Goal: Find specific page/section: Find specific page/section

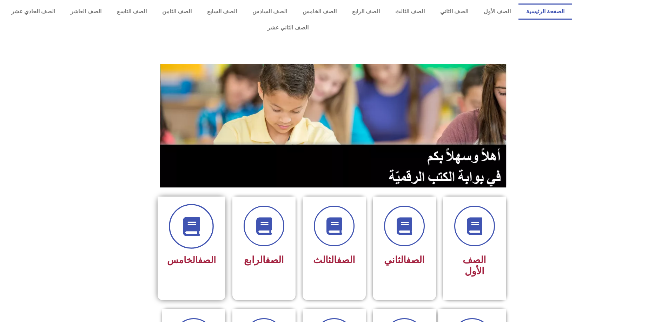
click at [200, 217] on icon at bounding box center [191, 226] width 19 height 19
click at [208, 255] on link "الصف" at bounding box center [207, 260] width 18 height 11
click at [198, 255] on link "الصف" at bounding box center [207, 260] width 18 height 11
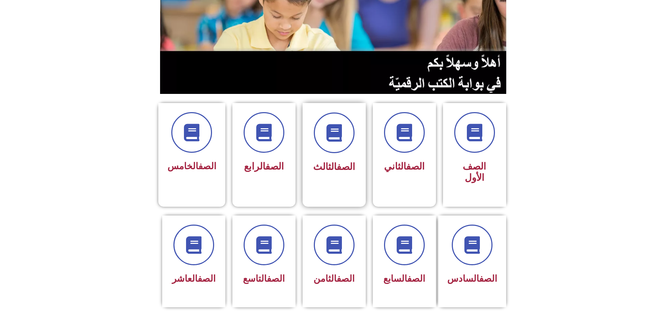
scroll to position [105, 0]
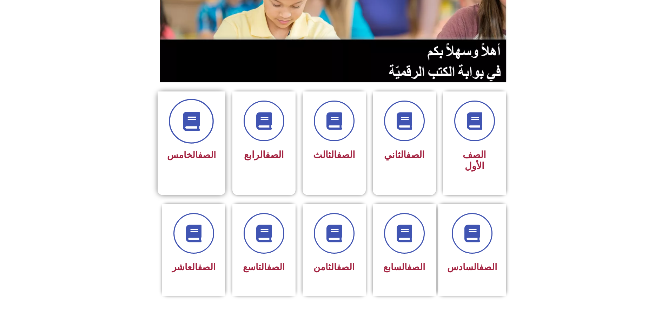
click at [194, 112] on icon at bounding box center [191, 121] width 19 height 19
click at [191, 150] on span "الصف الخامس" at bounding box center [191, 155] width 49 height 11
click at [192, 150] on span "الصف الخامس" at bounding box center [191, 155] width 49 height 11
click at [194, 112] on icon at bounding box center [191, 121] width 19 height 19
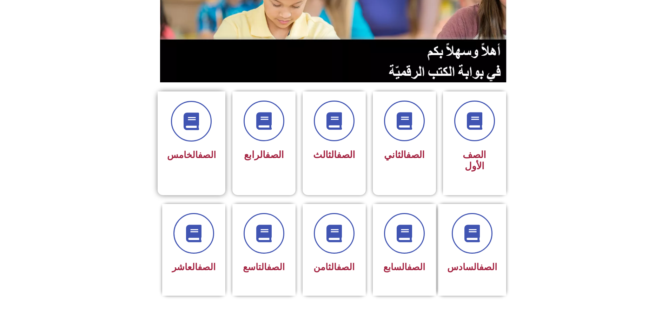
click at [199, 150] on link "الصف" at bounding box center [207, 155] width 18 height 11
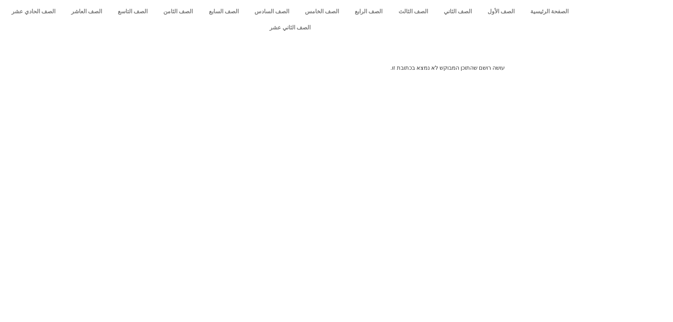
click at [454, 77] on html "الصفحة الرئيسية الصف الأول الصف الثاني الصف الثالث الصف الرابع الصف الخامس الصف…" at bounding box center [336, 38] width 673 height 77
click at [473, 64] on p "עושה רושם שהתוכן המבוקש לא נמצא בכתובת זו." at bounding box center [336, 68] width 337 height 8
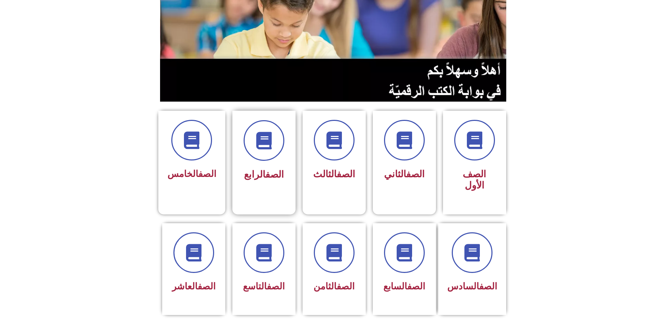
scroll to position [105, 0]
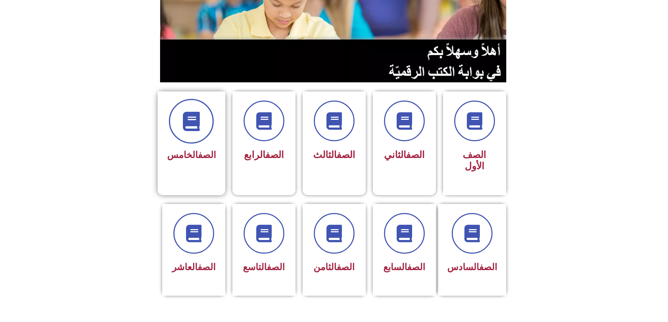
click at [196, 118] on span at bounding box center [191, 121] width 45 height 45
click at [196, 112] on icon at bounding box center [191, 121] width 19 height 19
click at [199, 150] on link "الصف" at bounding box center [207, 155] width 18 height 11
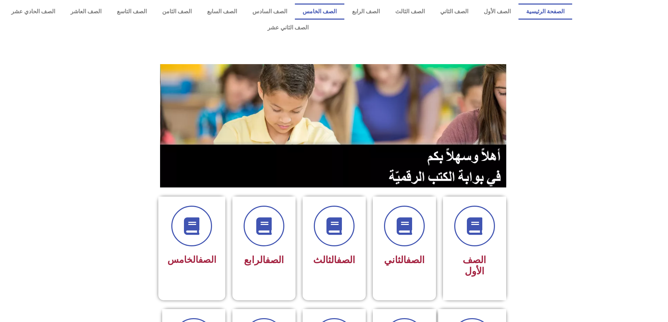
click at [335, 12] on link "الصف الخامس" at bounding box center [319, 12] width 49 height 16
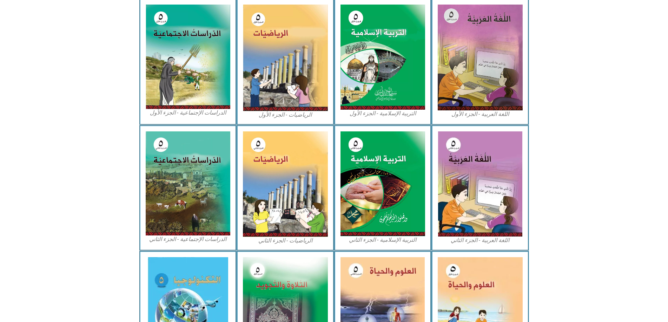
scroll to position [290, 0]
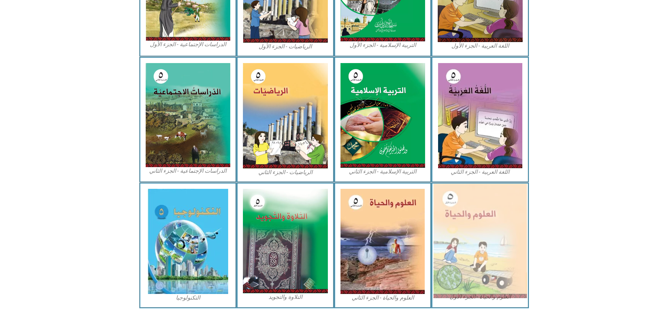
click at [503, 192] on img at bounding box center [479, 241] width 93 height 115
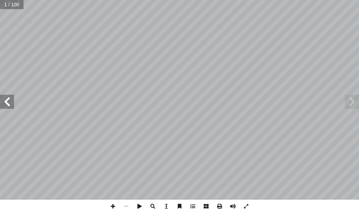
click at [6, 104] on span at bounding box center [7, 102] width 14 height 14
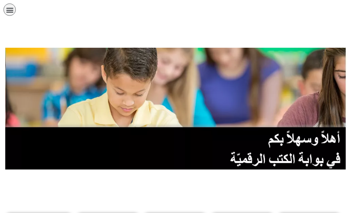
click at [13, 10] on icon "כפתור פתיחת תפריט" at bounding box center [10, 10] width 8 height 8
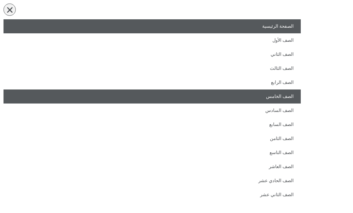
click at [292, 98] on link "الصف الخامس" at bounding box center [152, 96] width 297 height 14
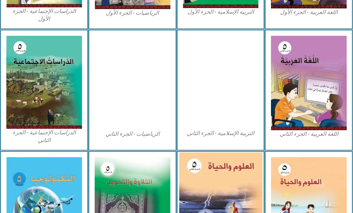
scroll to position [351, 0]
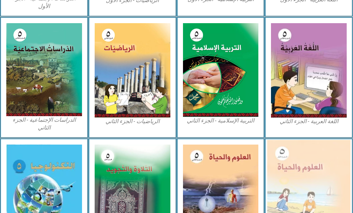
click at [300, 170] on img at bounding box center [308, 191] width 83 height 102
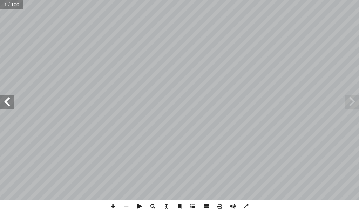
click at [10, 101] on span at bounding box center [7, 102] width 14 height 14
click at [6, 101] on span at bounding box center [7, 102] width 14 height 14
click at [112, 207] on span at bounding box center [112, 206] width 13 height 13
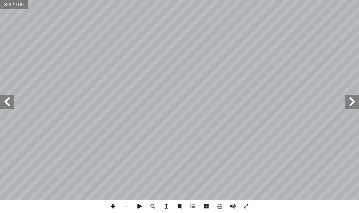
click at [110, 205] on span at bounding box center [112, 206] width 13 height 13
